Goal: Use online tool/utility: Utilize a website feature to perform a specific function

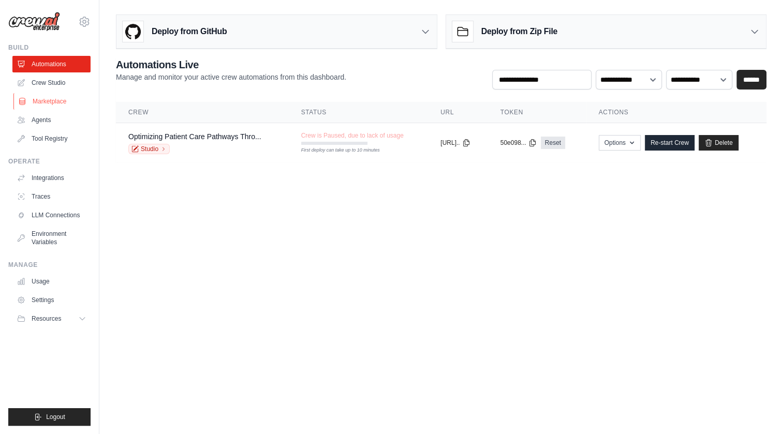
click at [47, 101] on link "Marketplace" at bounding box center [52, 101] width 78 height 17
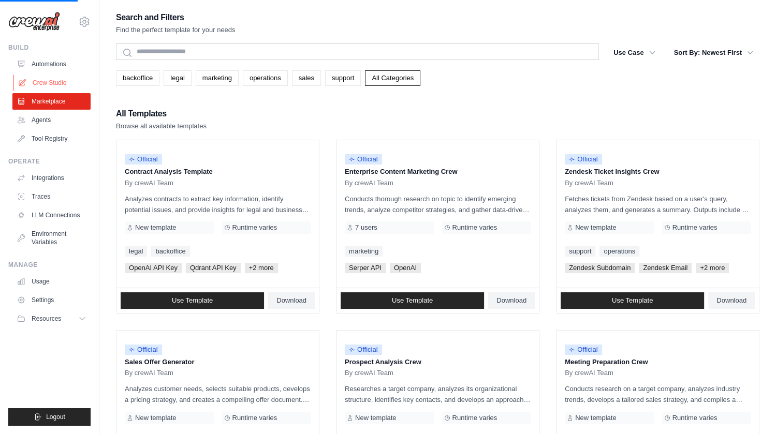
click at [51, 84] on link "Crew Studio" at bounding box center [52, 83] width 78 height 17
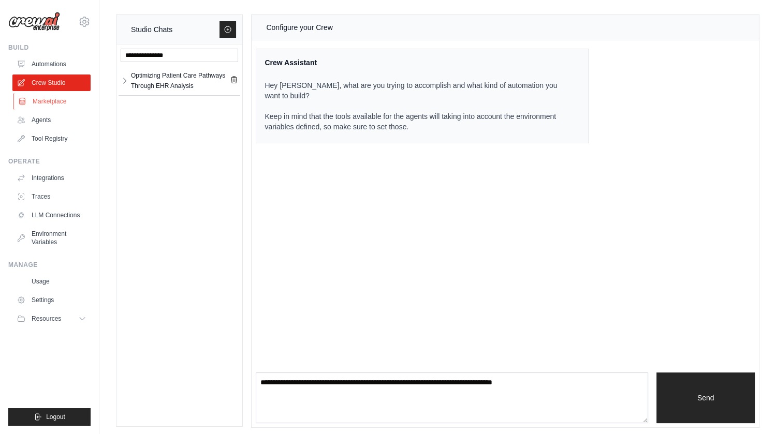
click at [52, 103] on link "Marketplace" at bounding box center [52, 101] width 78 height 17
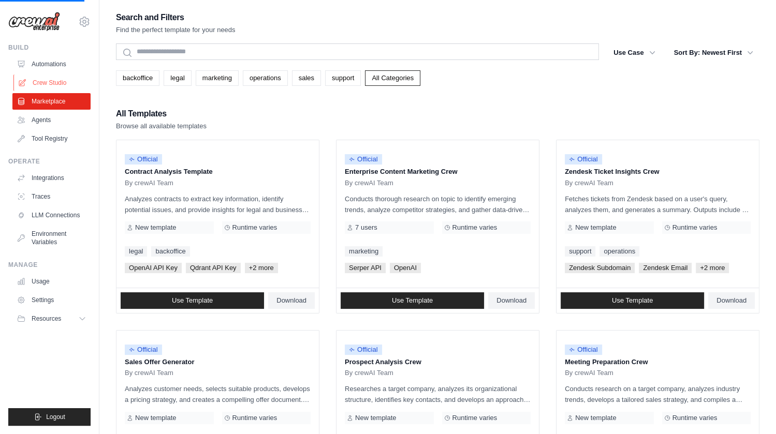
click at [54, 84] on link "Crew Studio" at bounding box center [52, 83] width 78 height 17
click at [56, 81] on link "Crew Studio" at bounding box center [52, 83] width 78 height 17
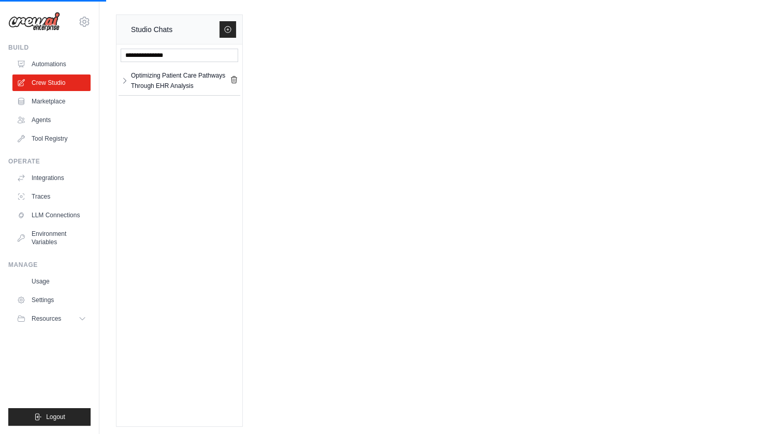
click at [43, 65] on link "Automations" at bounding box center [51, 64] width 78 height 17
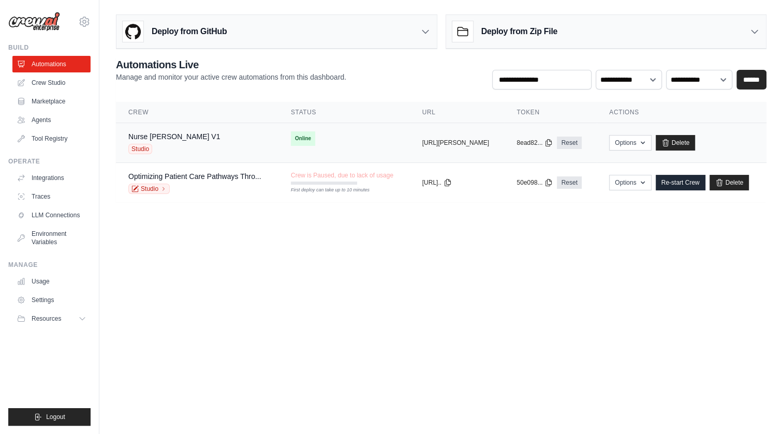
click at [240, 145] on div "Nurse Susie V1 Studio" at bounding box center [197, 143] width 138 height 23
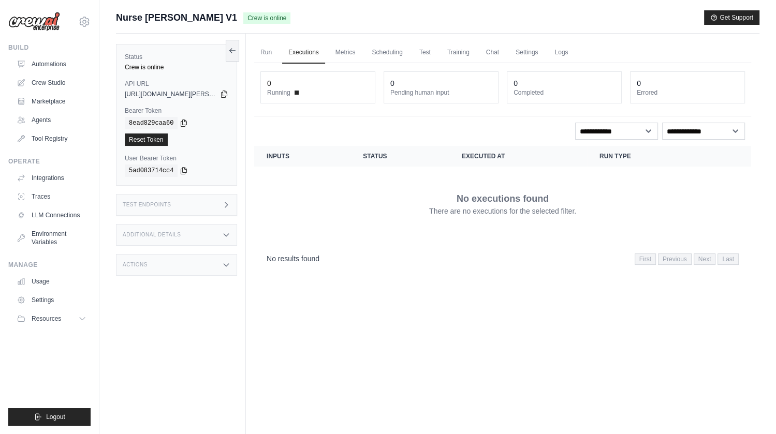
click at [226, 266] on icon at bounding box center [226, 265] width 8 height 8
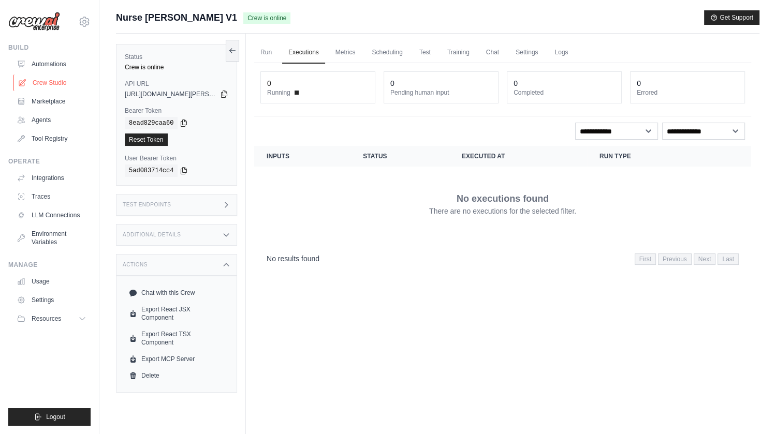
click at [55, 89] on link "Crew Studio" at bounding box center [52, 83] width 78 height 17
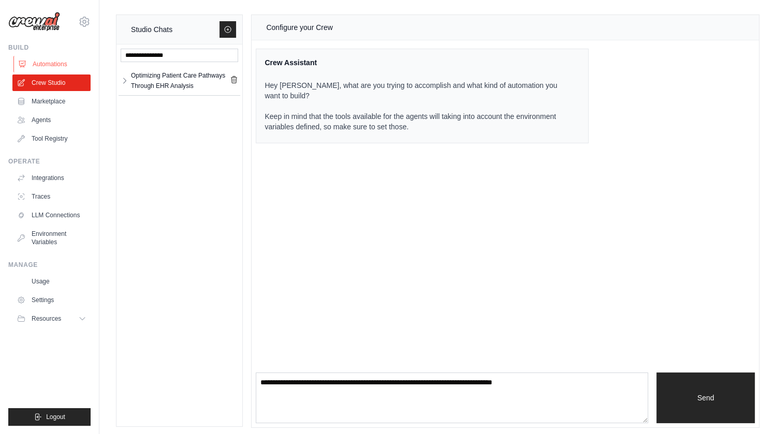
click at [38, 67] on link "Automations" at bounding box center [52, 64] width 78 height 17
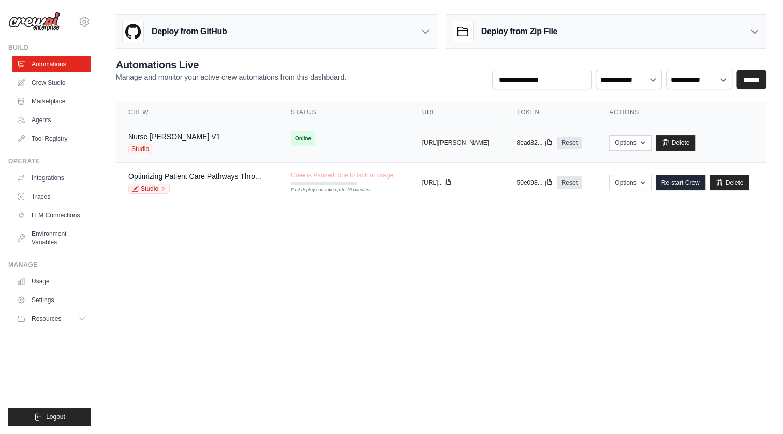
click at [137, 152] on span "Studio" at bounding box center [140, 149] width 24 height 10
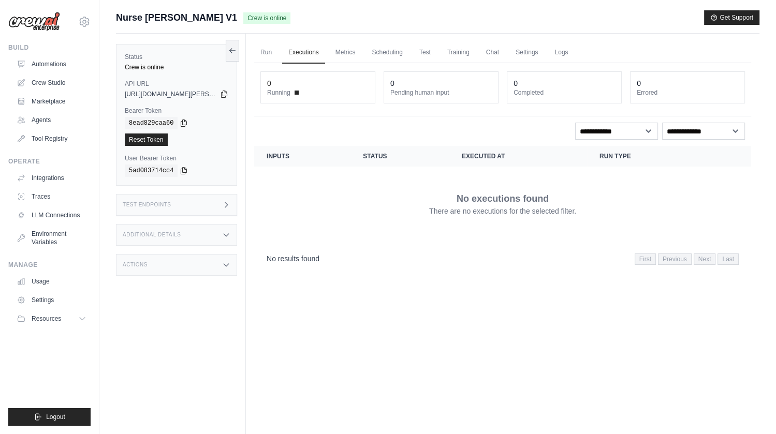
click at [227, 232] on icon at bounding box center [226, 235] width 8 height 8
click at [228, 330] on icon at bounding box center [226, 326] width 8 height 8
